Goal: Transaction & Acquisition: Purchase product/service

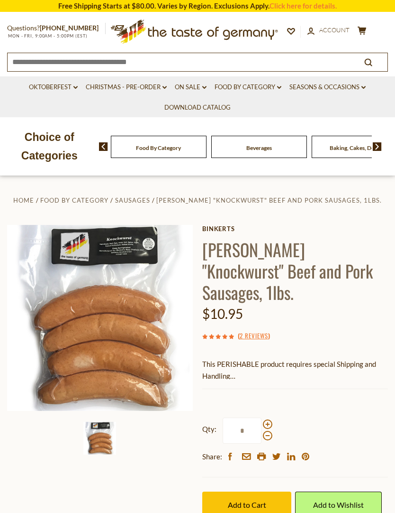
click at [326, 29] on span "Account" at bounding box center [335, 30] width 30 height 8
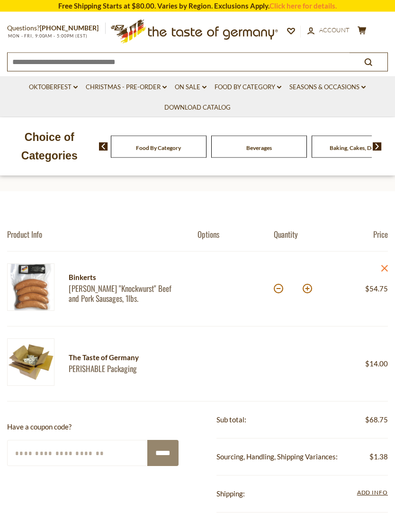
scroll to position [40, 0]
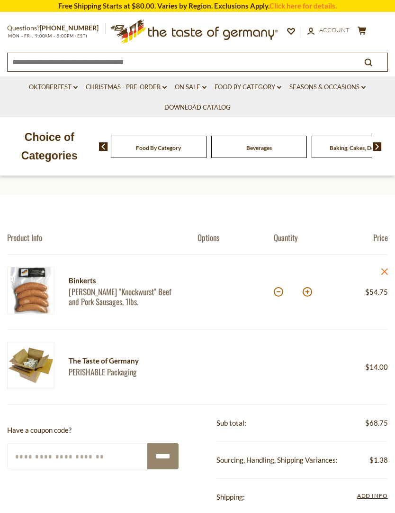
click at [309, 295] on button at bounding box center [307, 291] width 9 height 9
type input "*"
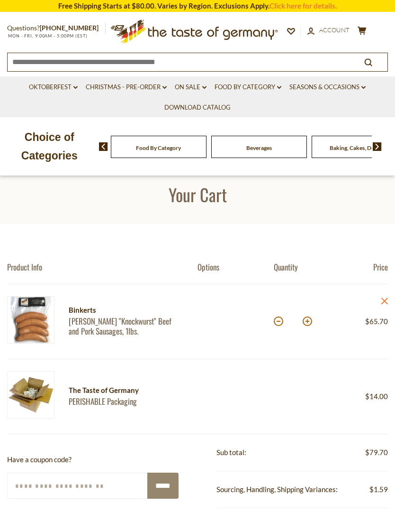
scroll to position [0, 0]
